Goal: Complete application form

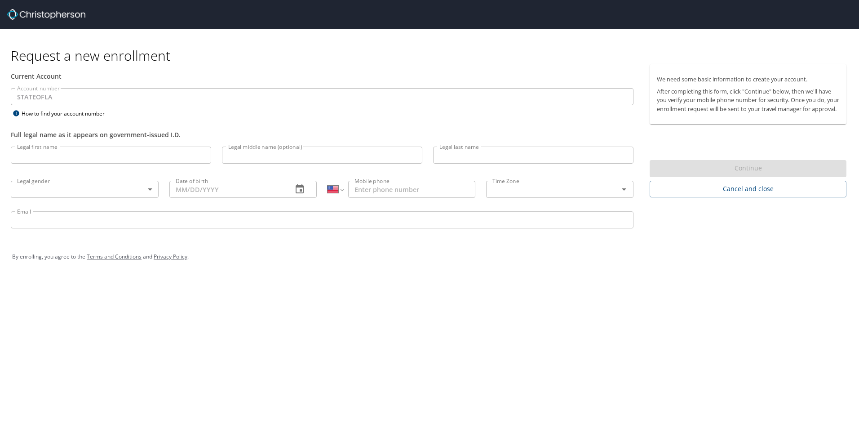
select select "US"
